Goal: Leave review/rating

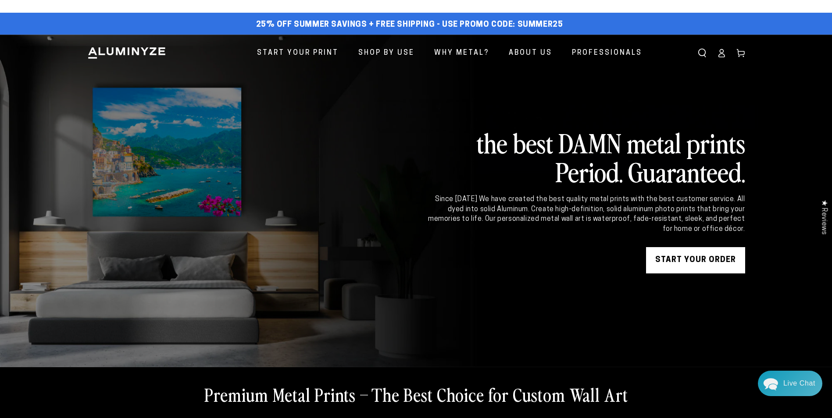
click at [722, 54] on icon at bounding box center [722, 56] width 6 height 4
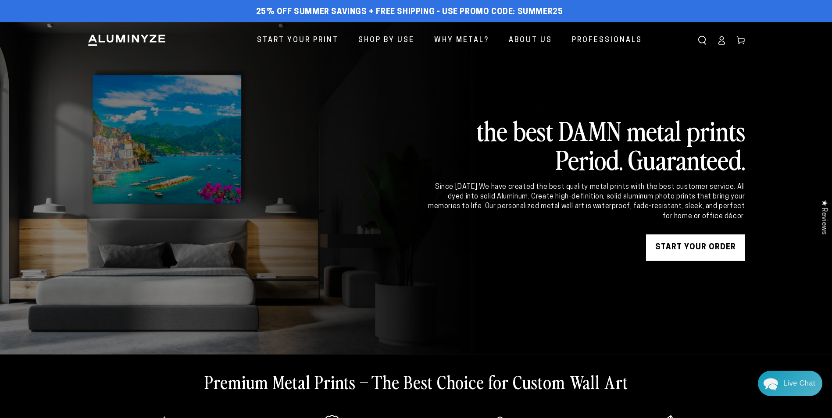
click at [721, 42] on icon at bounding box center [721, 40] width 9 height 9
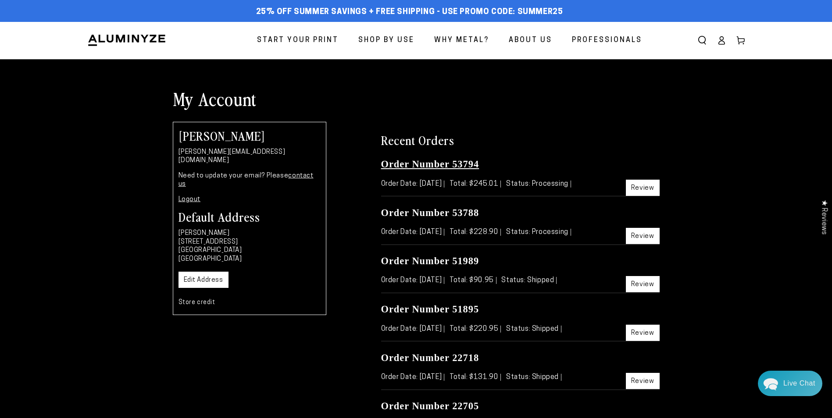
click at [432, 164] on link "Order Number 53794" at bounding box center [430, 164] width 98 height 11
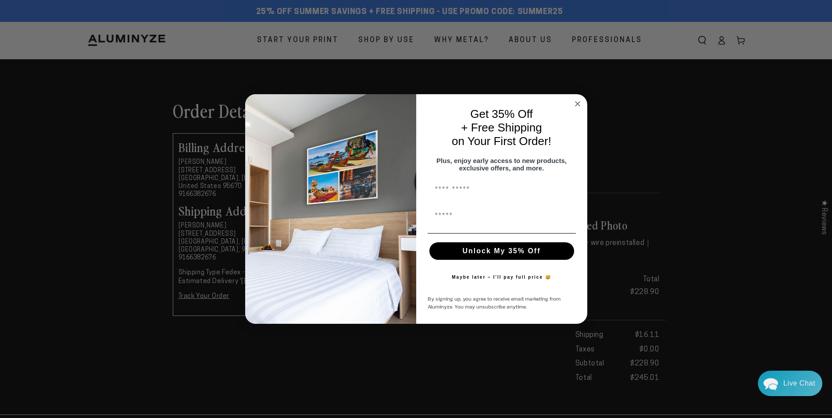
drag, startPoint x: 577, startPoint y: 98, endPoint x: 590, endPoint y: 100, distance: 13.7
click at [579, 99] on circle "Close dialog" at bounding box center [577, 104] width 10 height 10
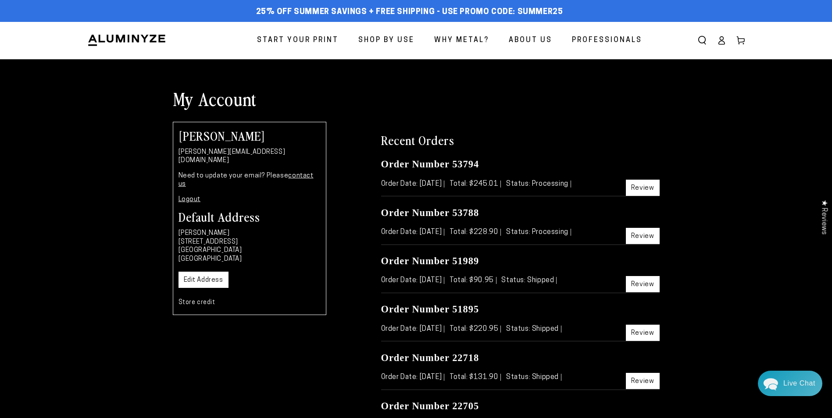
click at [639, 187] on link "Review" at bounding box center [643, 188] width 34 height 16
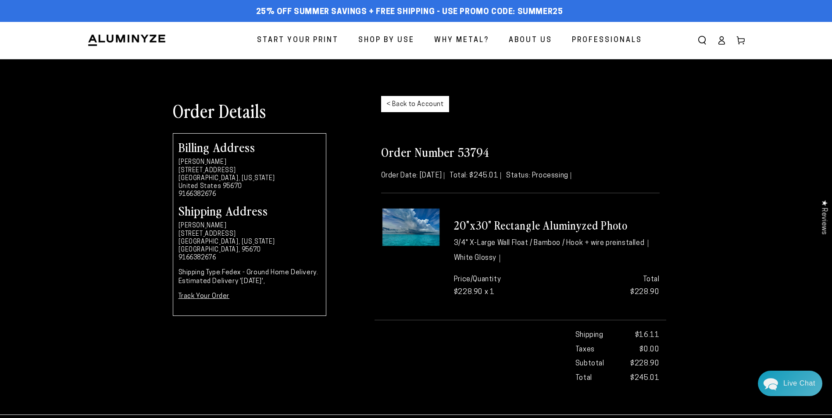
click at [411, 226] on img at bounding box center [411, 227] width 60 height 40
